Goal: Task Accomplishment & Management: Manage account settings

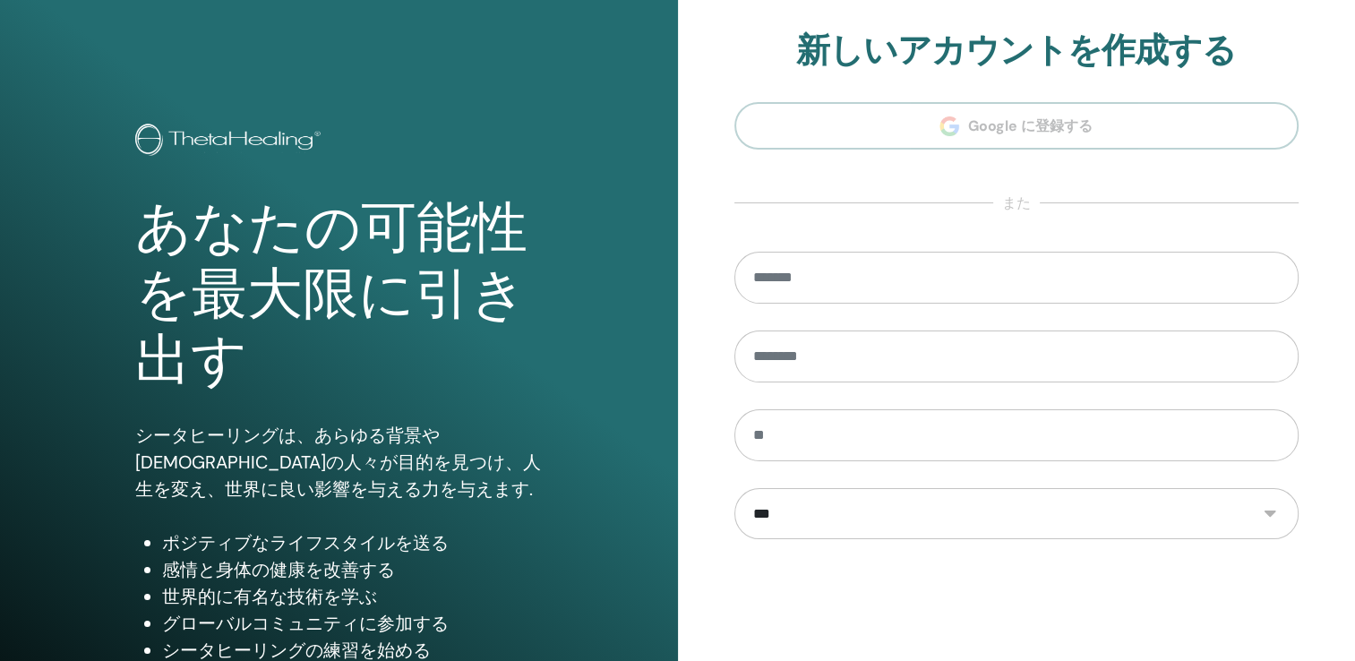
type input "**********"
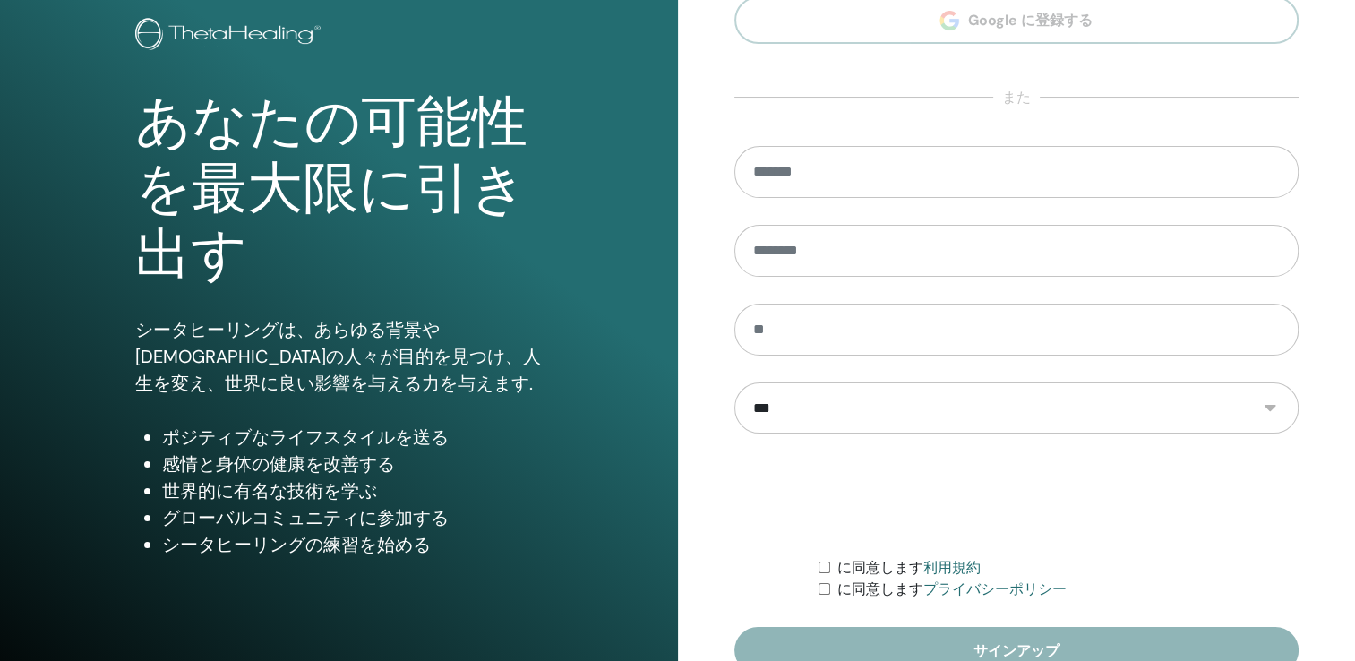
scroll to position [198, 0]
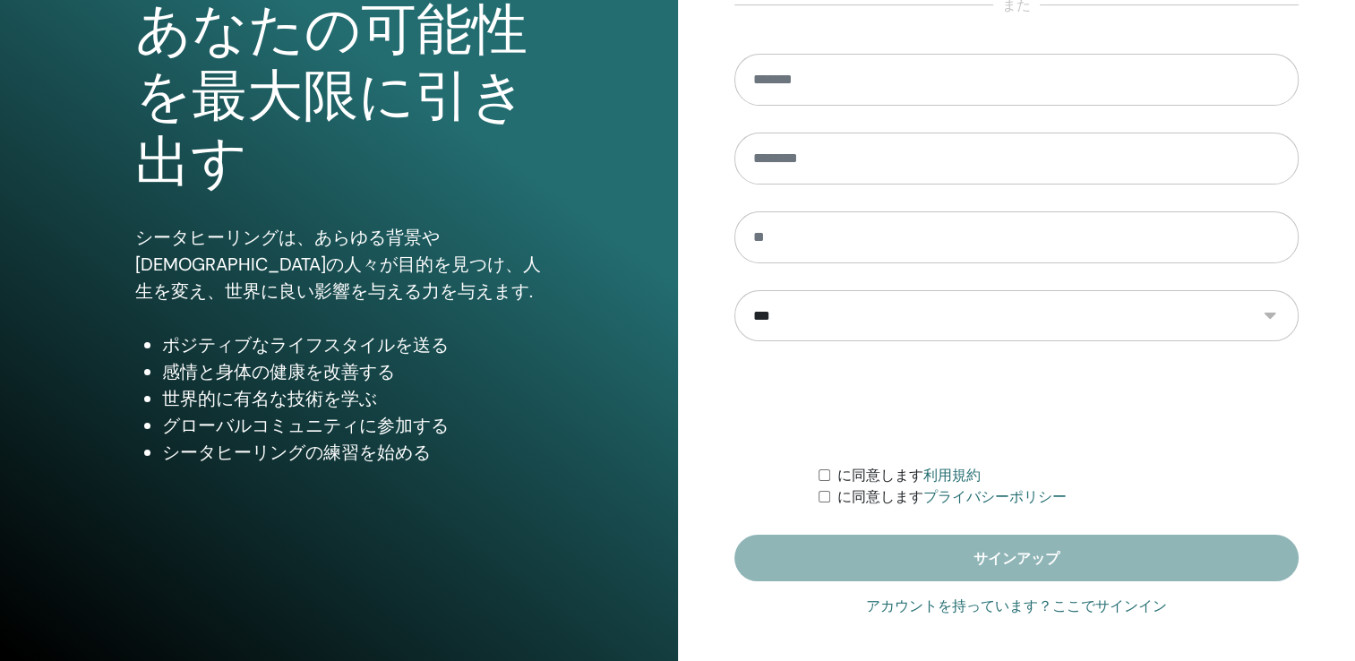
click at [1006, 601] on link "アカウントを持っています？ここでサインイン" at bounding box center [1016, 606] width 301 height 21
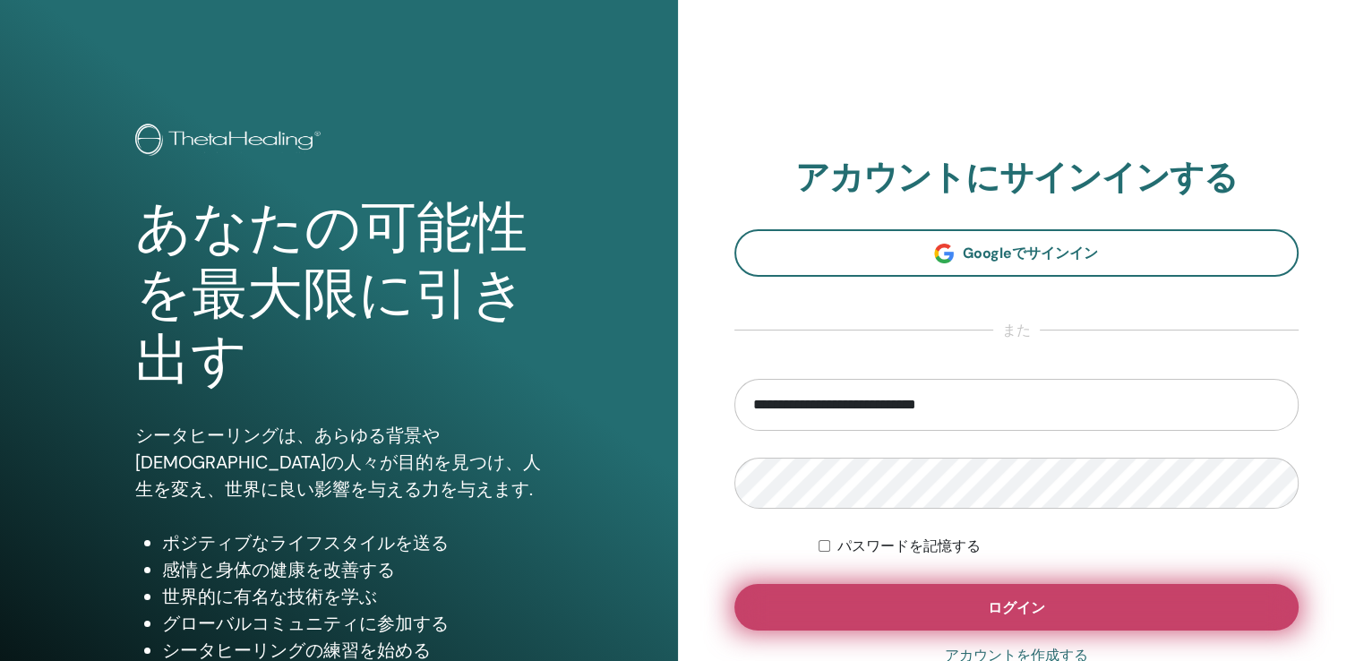
click at [995, 599] on span "ログイン" at bounding box center [1016, 607] width 57 height 19
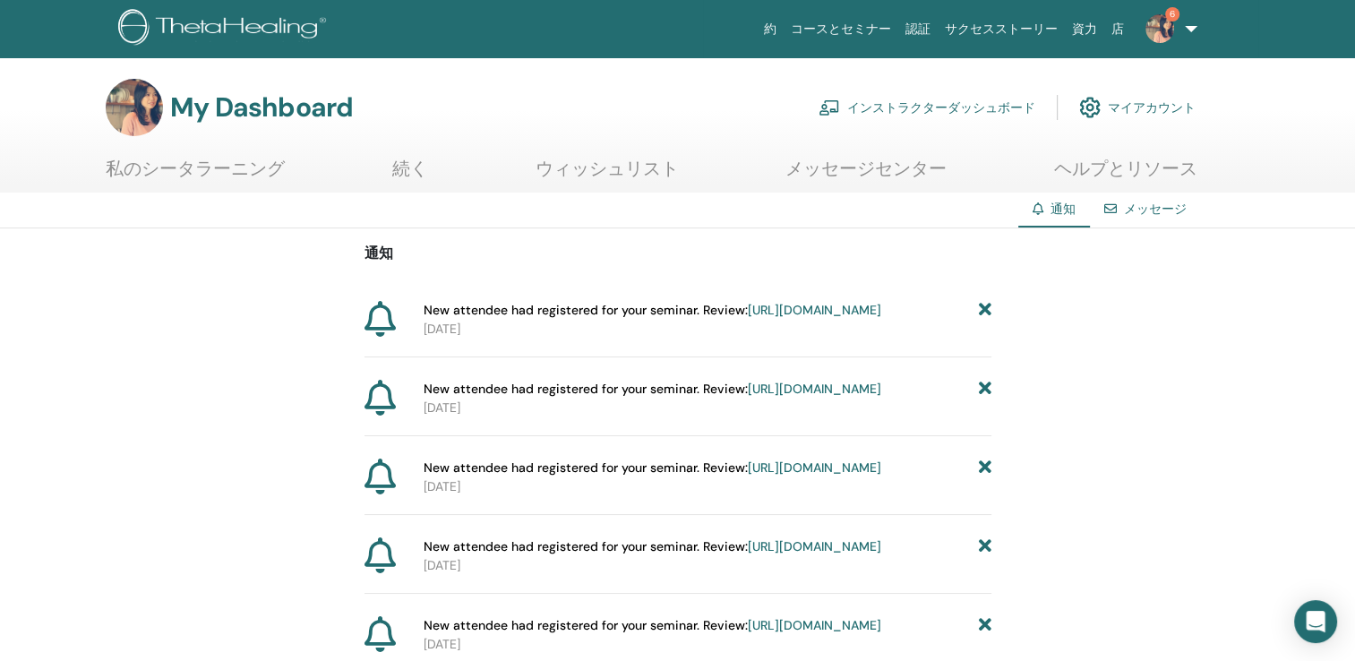
click at [930, 111] on link "インストラクターダッシュボード" at bounding box center [927, 107] width 217 height 39
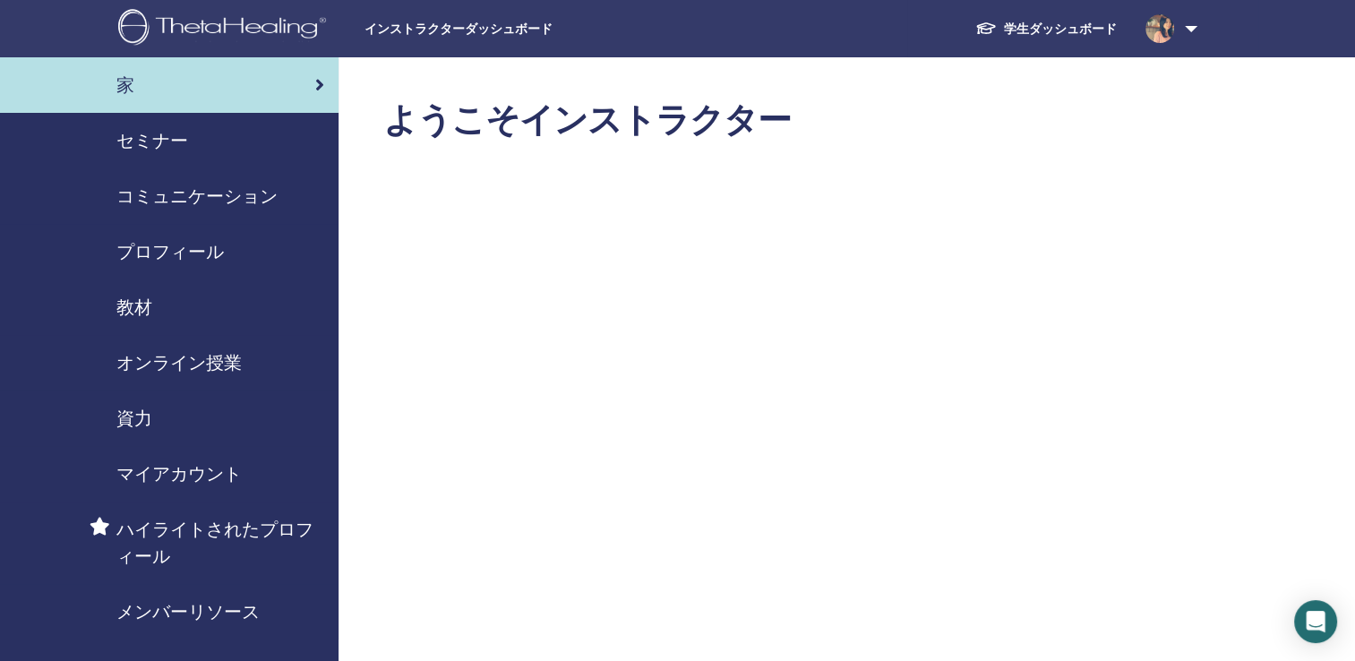
click at [147, 146] on span "セミナー" at bounding box center [152, 140] width 72 height 27
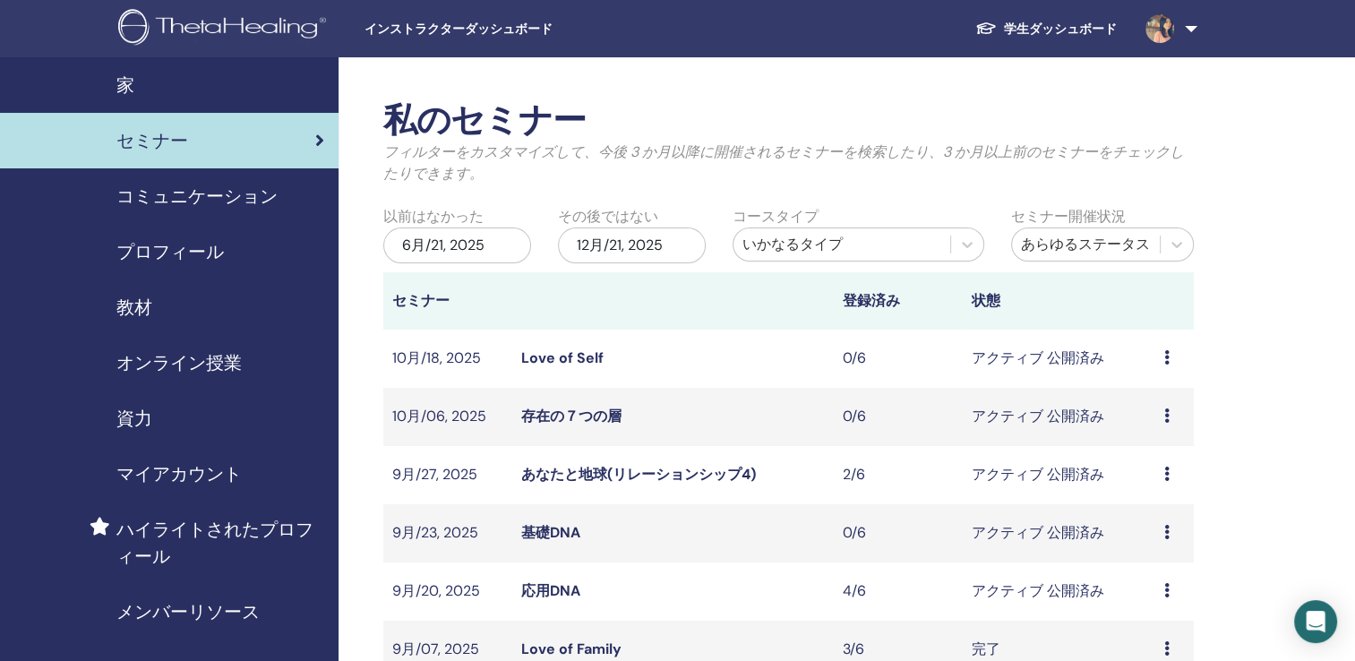
click at [545, 596] on link "応用DNA" at bounding box center [550, 590] width 59 height 19
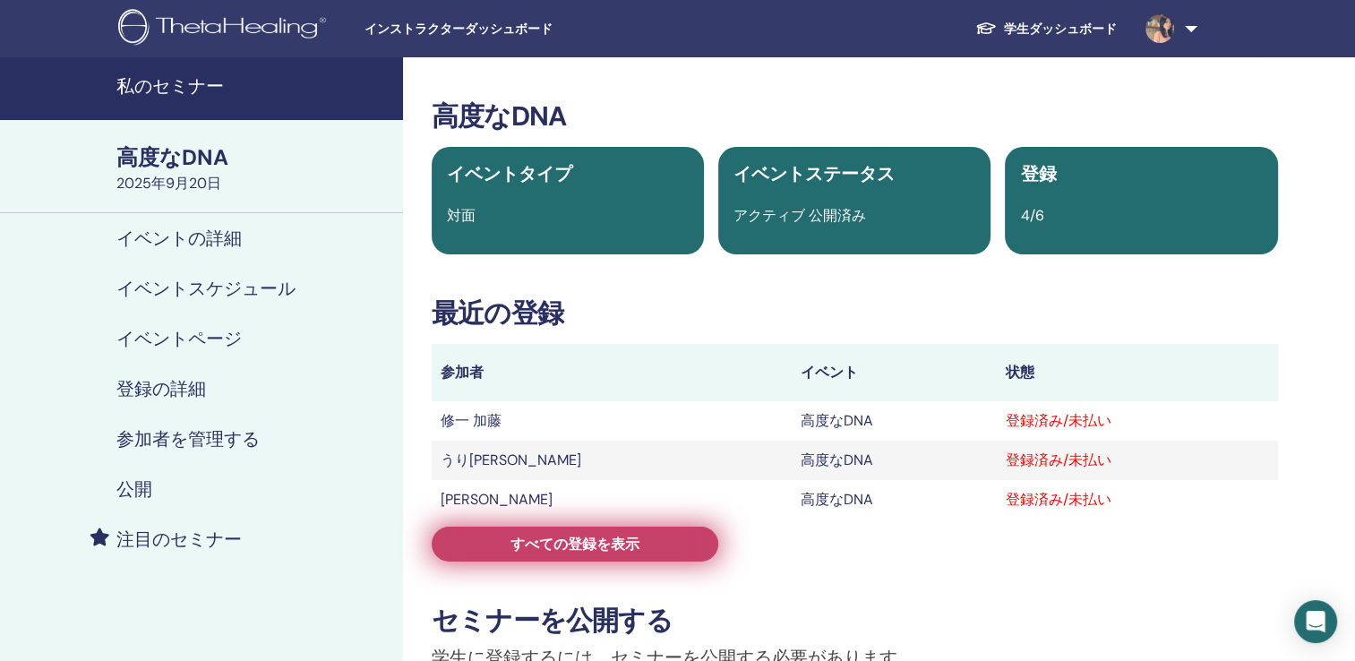
click at [565, 538] on span "すべての登録を表示" at bounding box center [574, 544] width 129 height 19
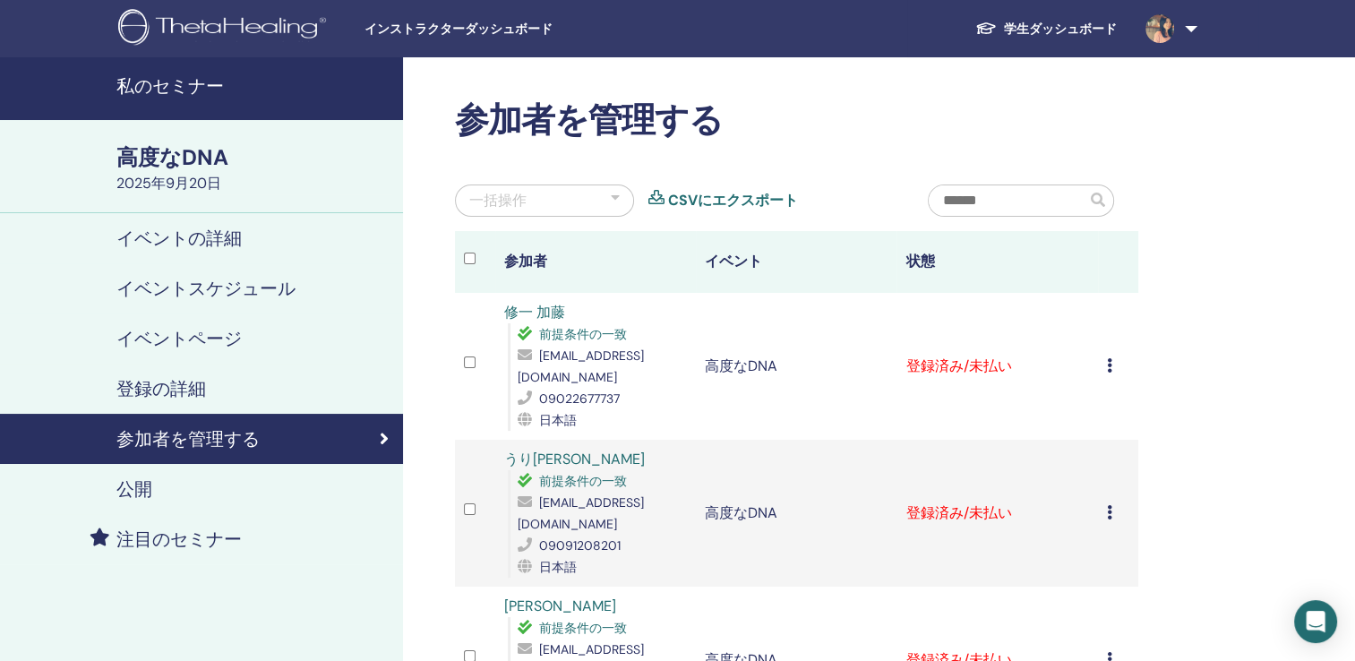
click at [1114, 356] on div "登録をキャンセルする 自動認証しない 有料としてマーク 未払いとしてマーク 不在としてマーク 完了して認定する 証明書のダウンロード" at bounding box center [1118, 366] width 22 height 21
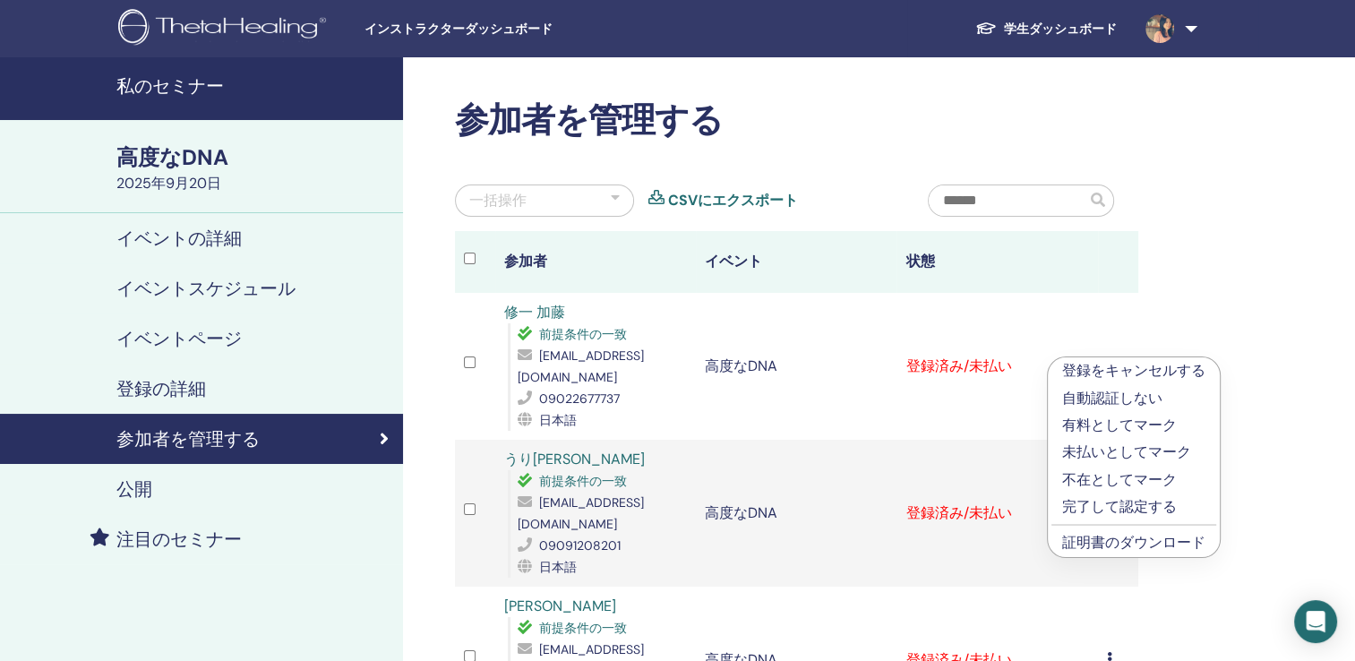
click at [1121, 540] on link "証明書のダウンロード" at bounding box center [1133, 542] width 143 height 19
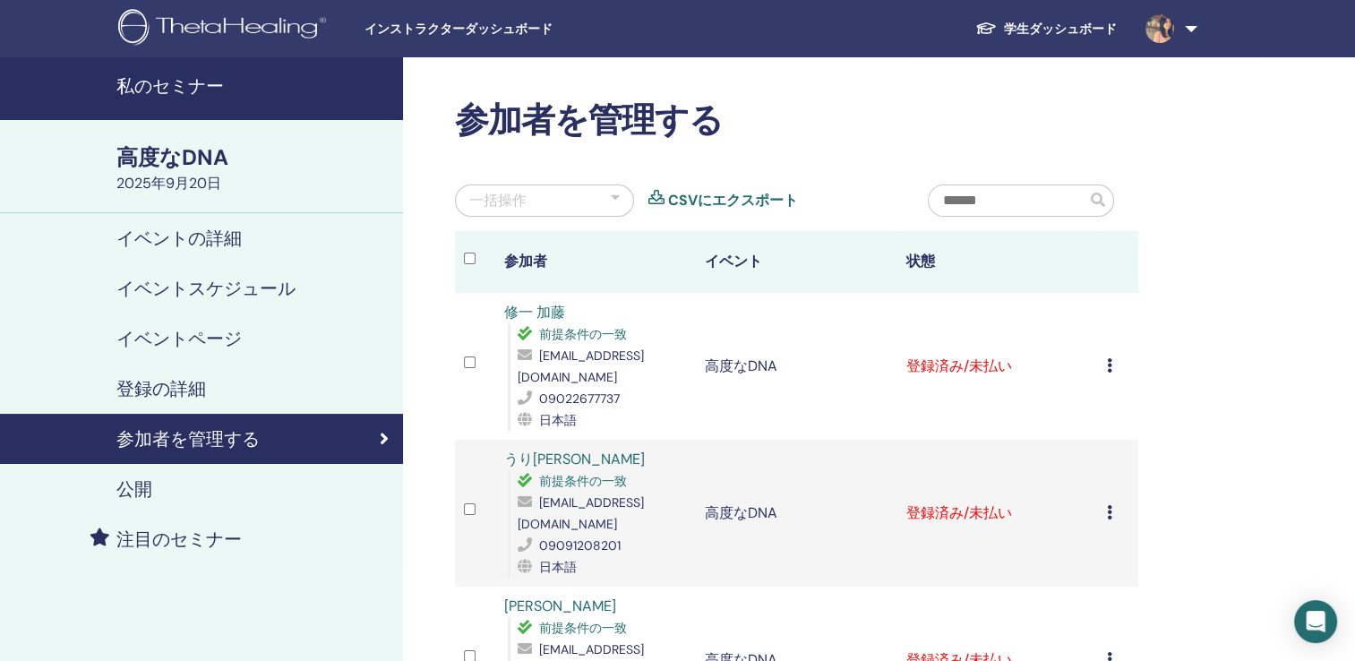
click at [1107, 505] on icon at bounding box center [1109, 512] width 5 height 14
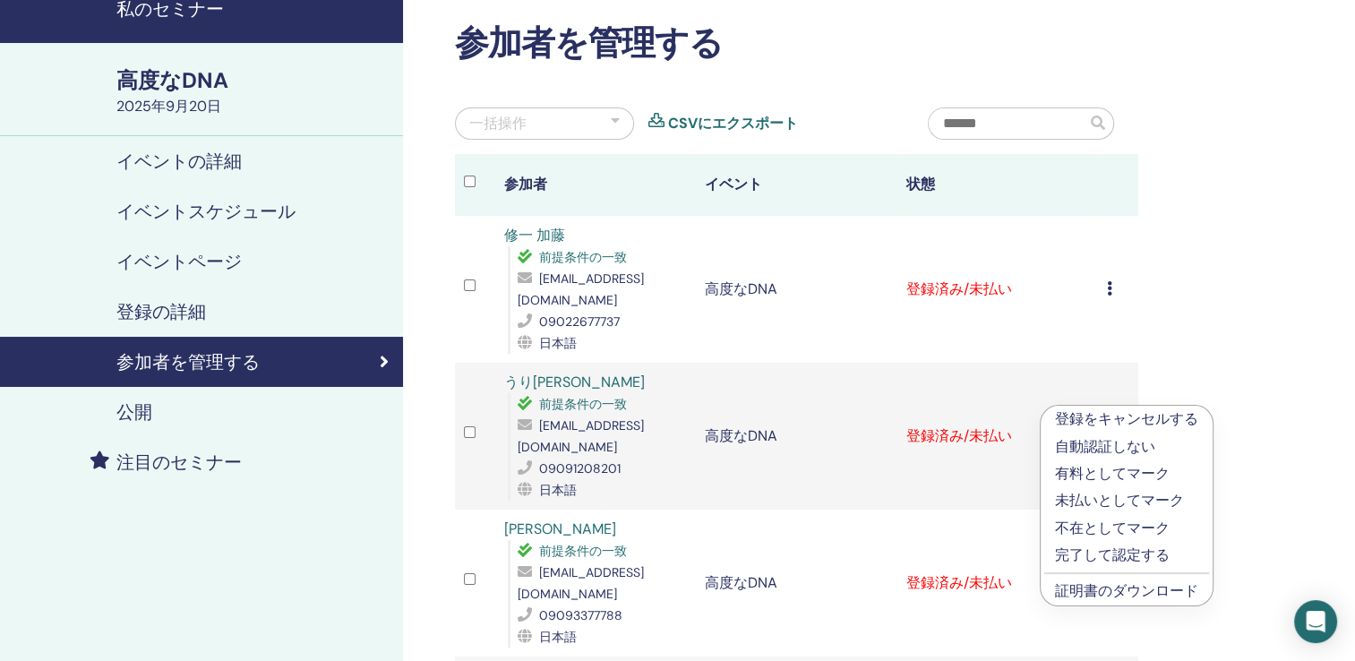
scroll to position [114, 0]
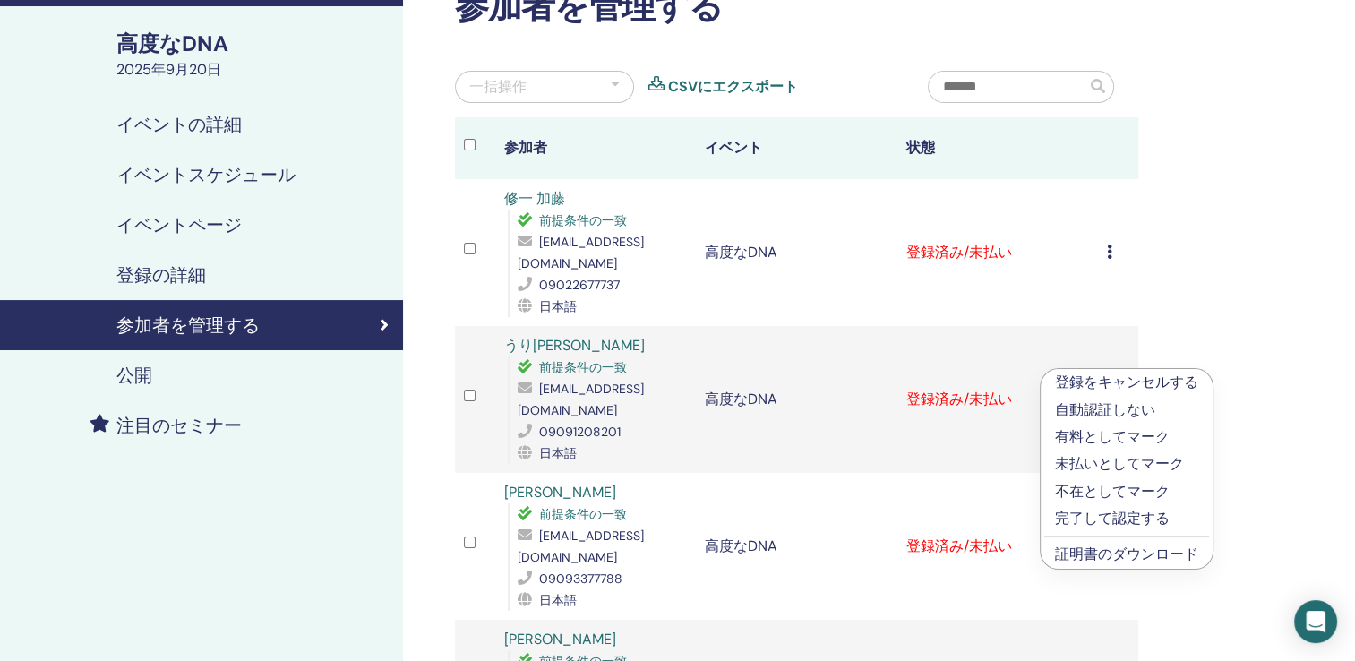
click at [1085, 548] on link "証明書のダウンロード" at bounding box center [1126, 554] width 143 height 19
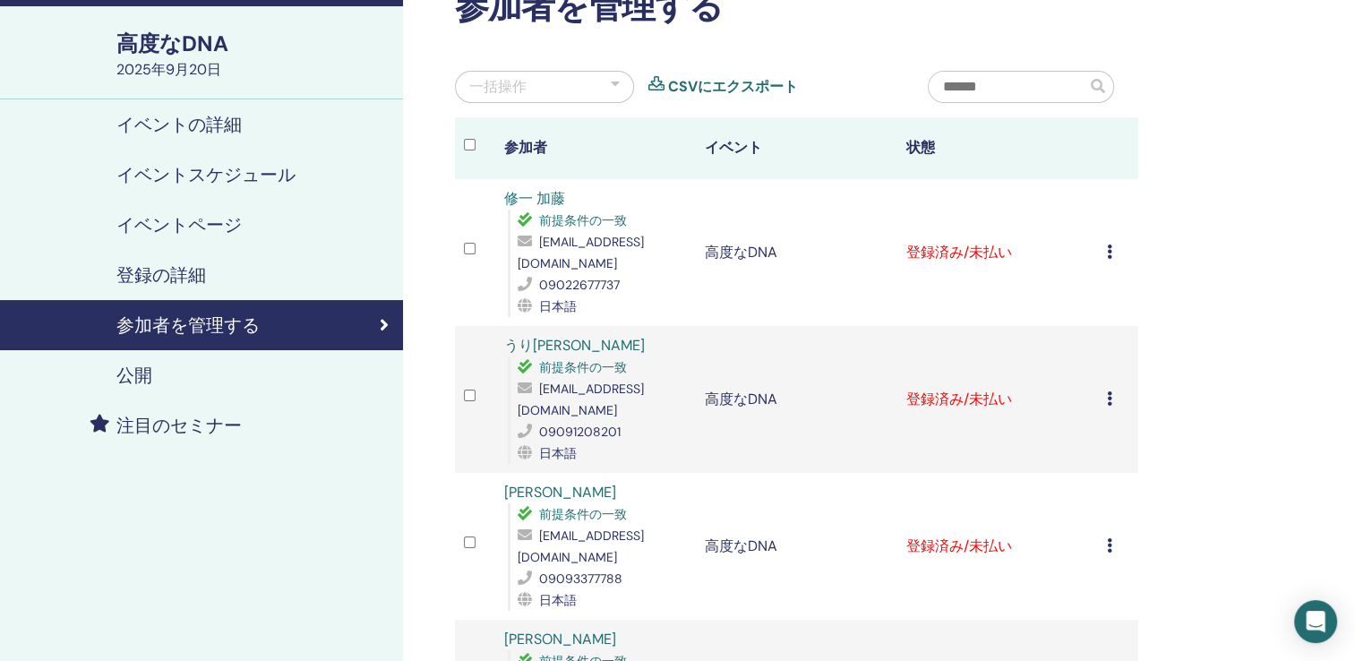
click at [1110, 538] on icon at bounding box center [1109, 545] width 5 height 14
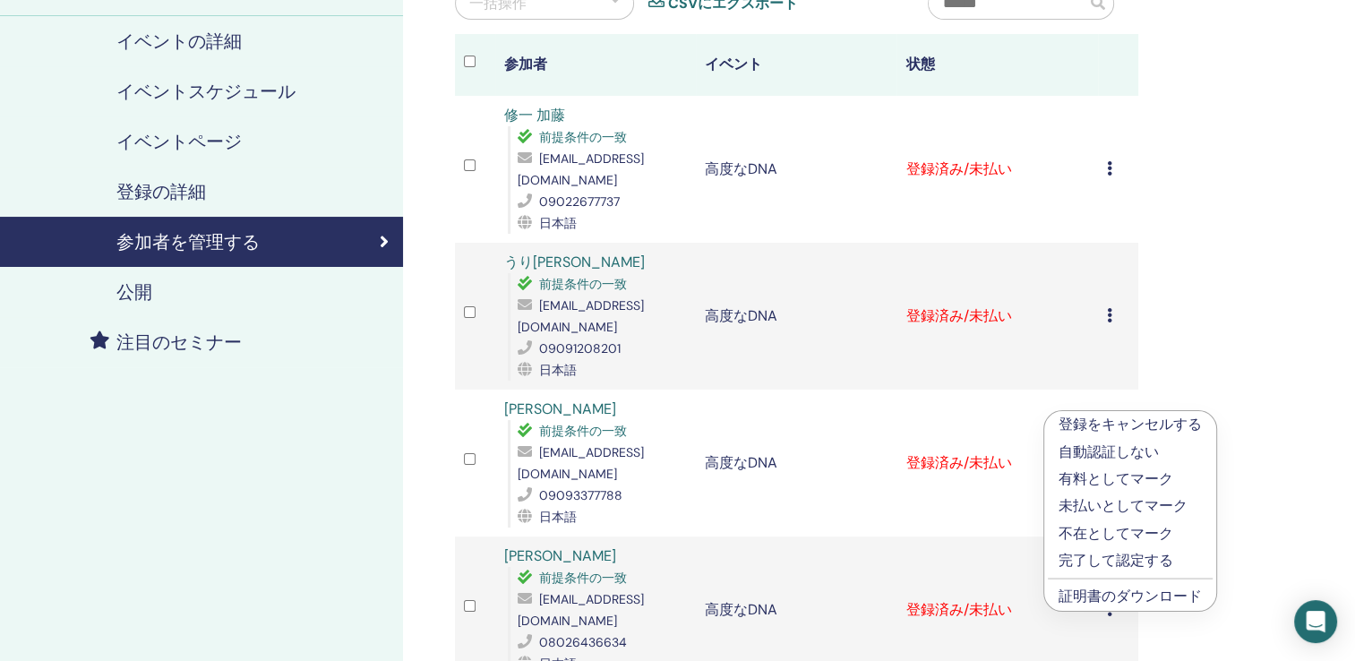
scroll to position [253, 0]
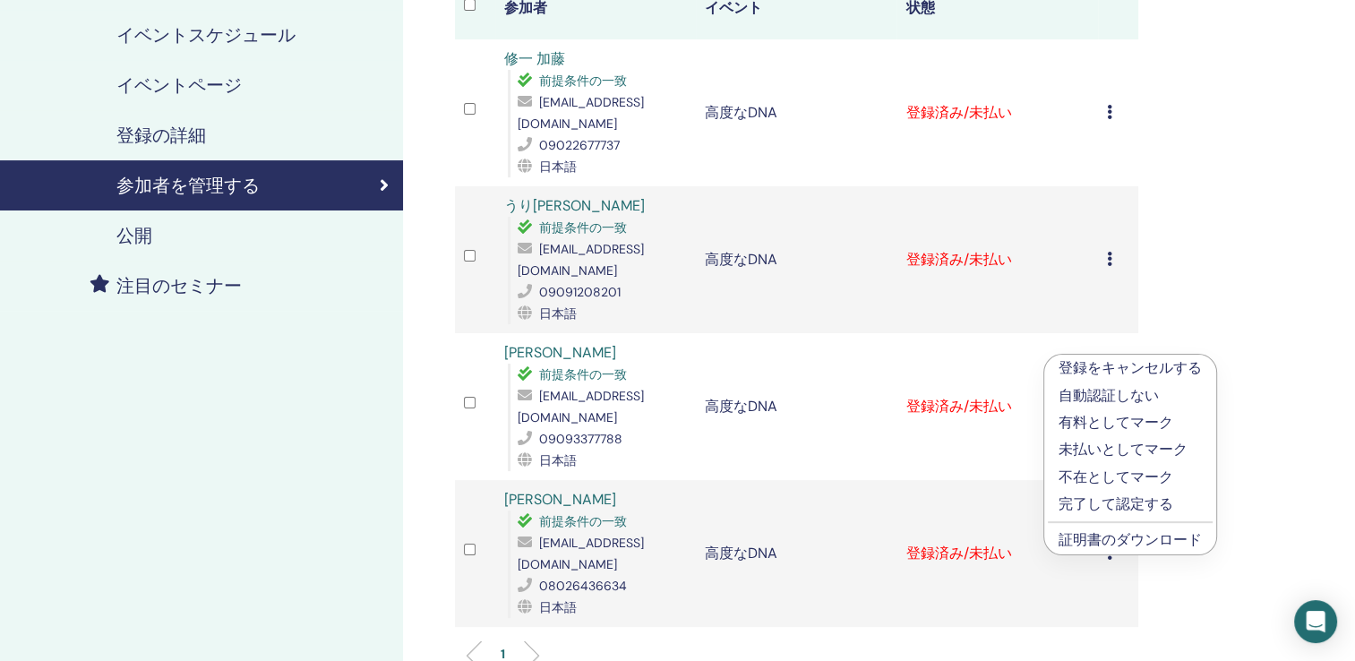
click at [1118, 533] on link "証明書のダウンロード" at bounding box center [1130, 539] width 143 height 19
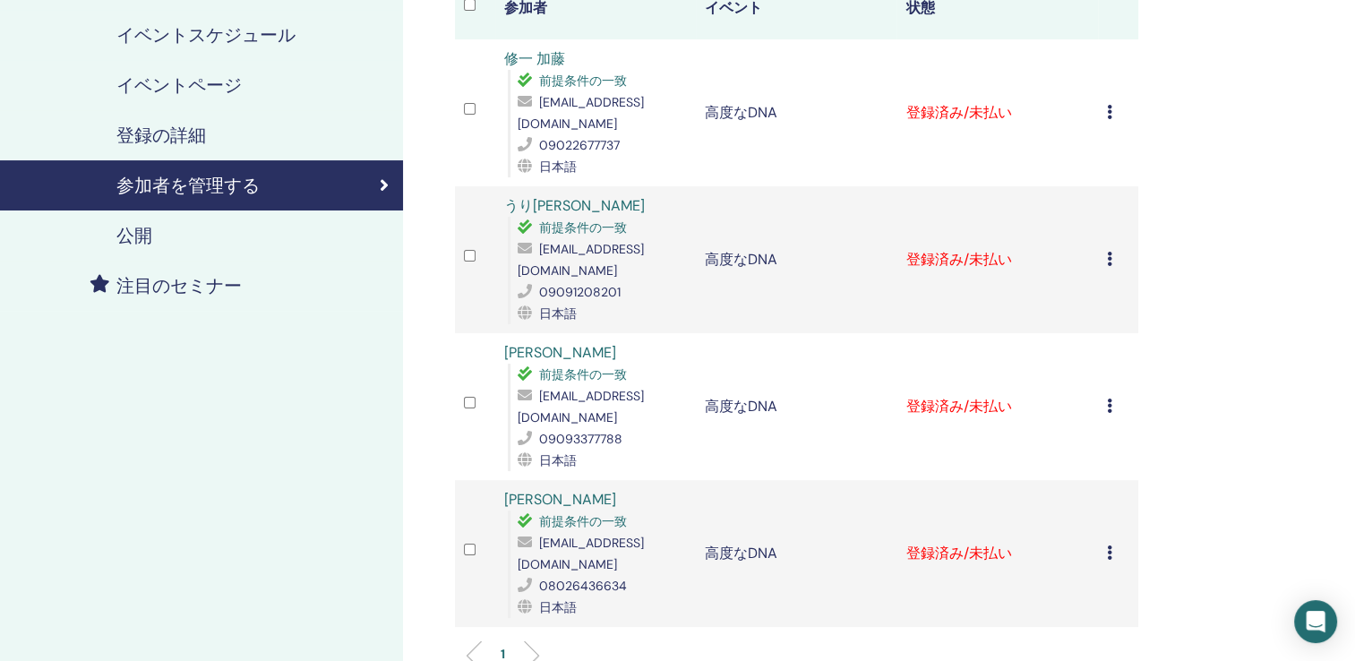
click at [1107, 543] on div "登録をキャンセルする 自動認証しない 有料としてマーク 未払いとしてマーク 不在としてマーク 完了して認定する 証明書のダウンロード" at bounding box center [1118, 553] width 22 height 21
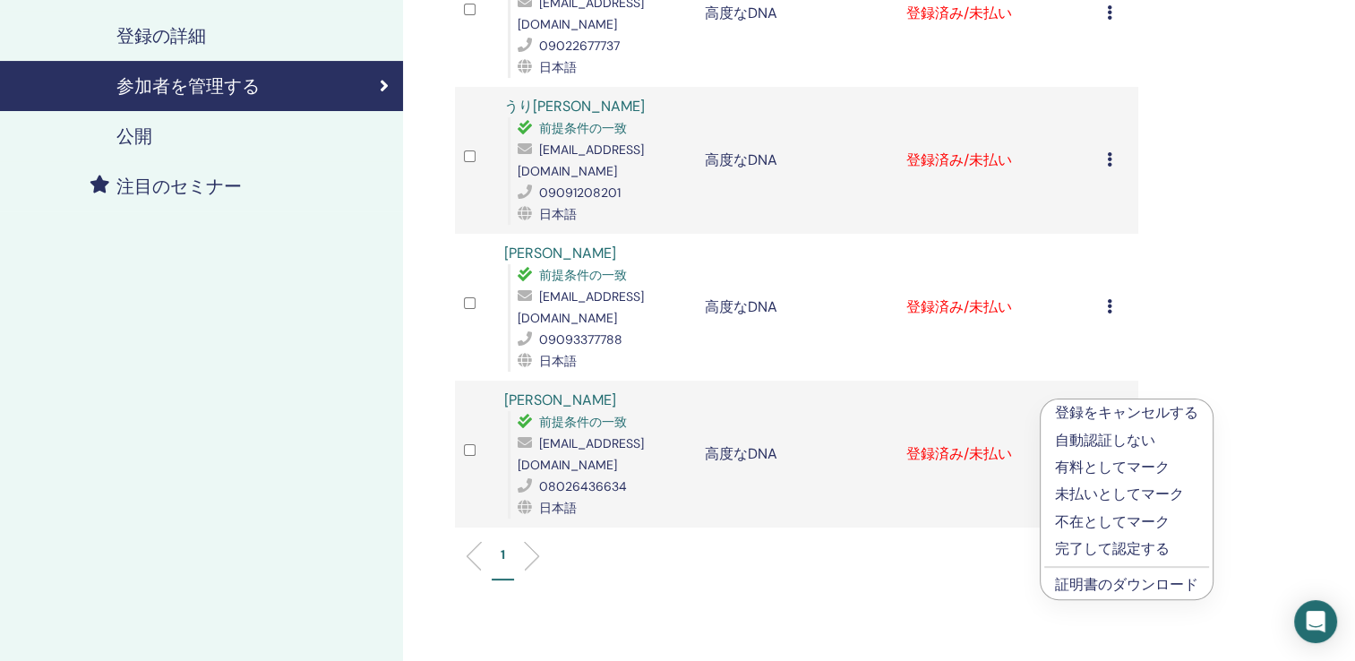
click at [1115, 592] on link "証明書のダウンロード" at bounding box center [1126, 584] width 143 height 19
